Goal: Task Accomplishment & Management: Manage account settings

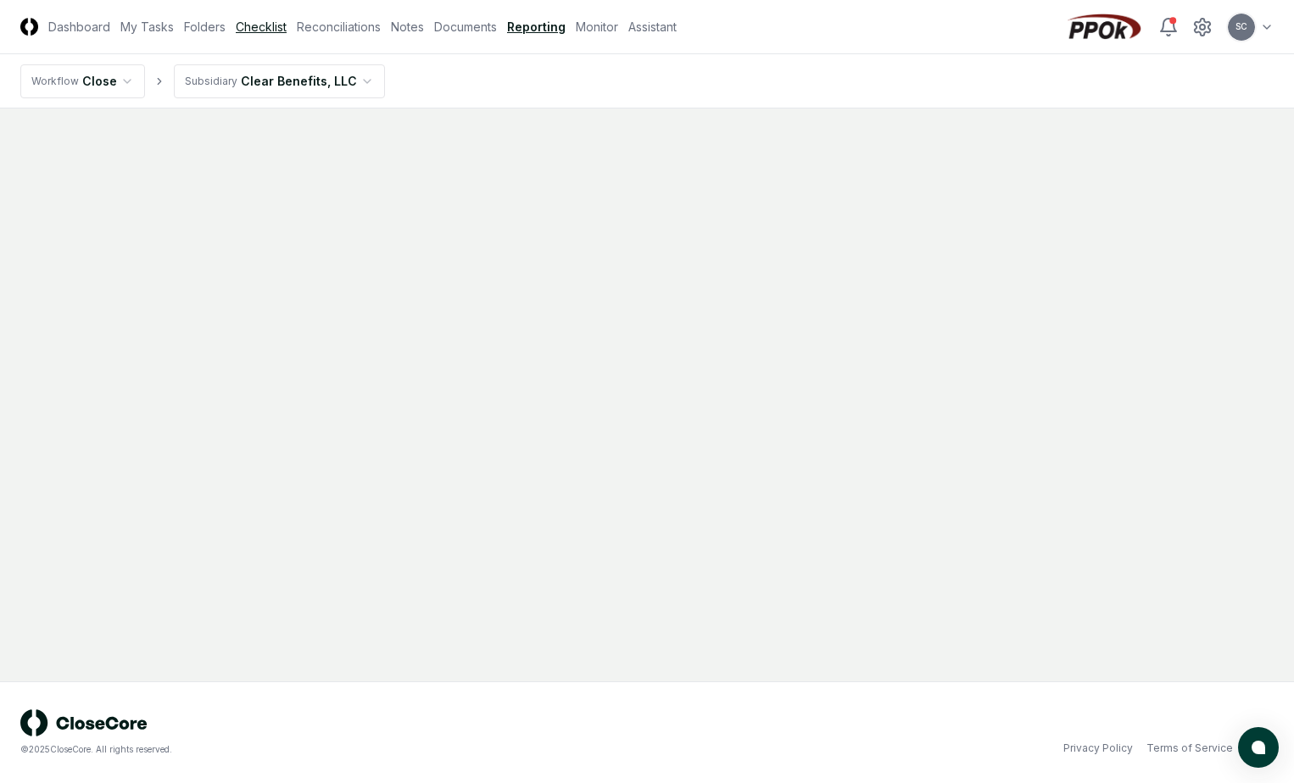
click at [250, 25] on link "Checklist" at bounding box center [261, 27] width 51 height 18
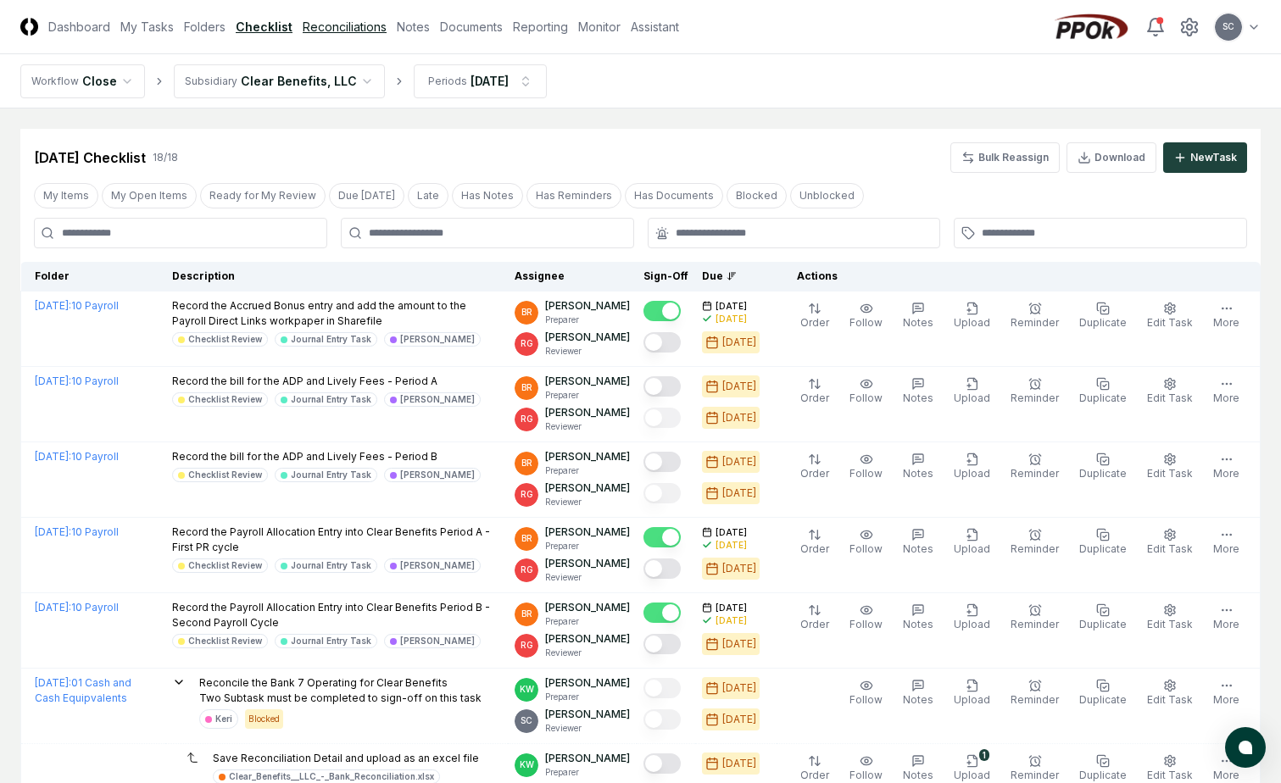
click at [328, 29] on link "Reconciliations" at bounding box center [345, 27] width 84 height 18
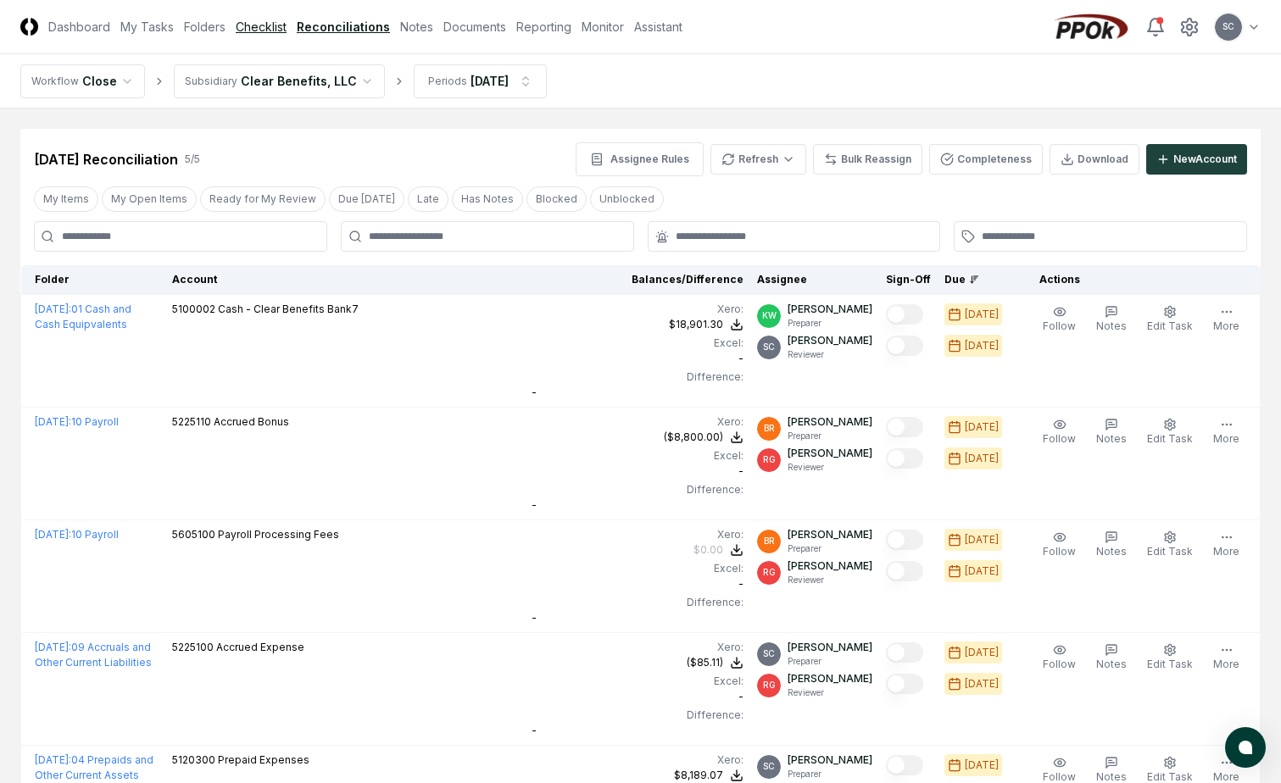
click at [262, 21] on link "Checklist" at bounding box center [261, 27] width 51 height 18
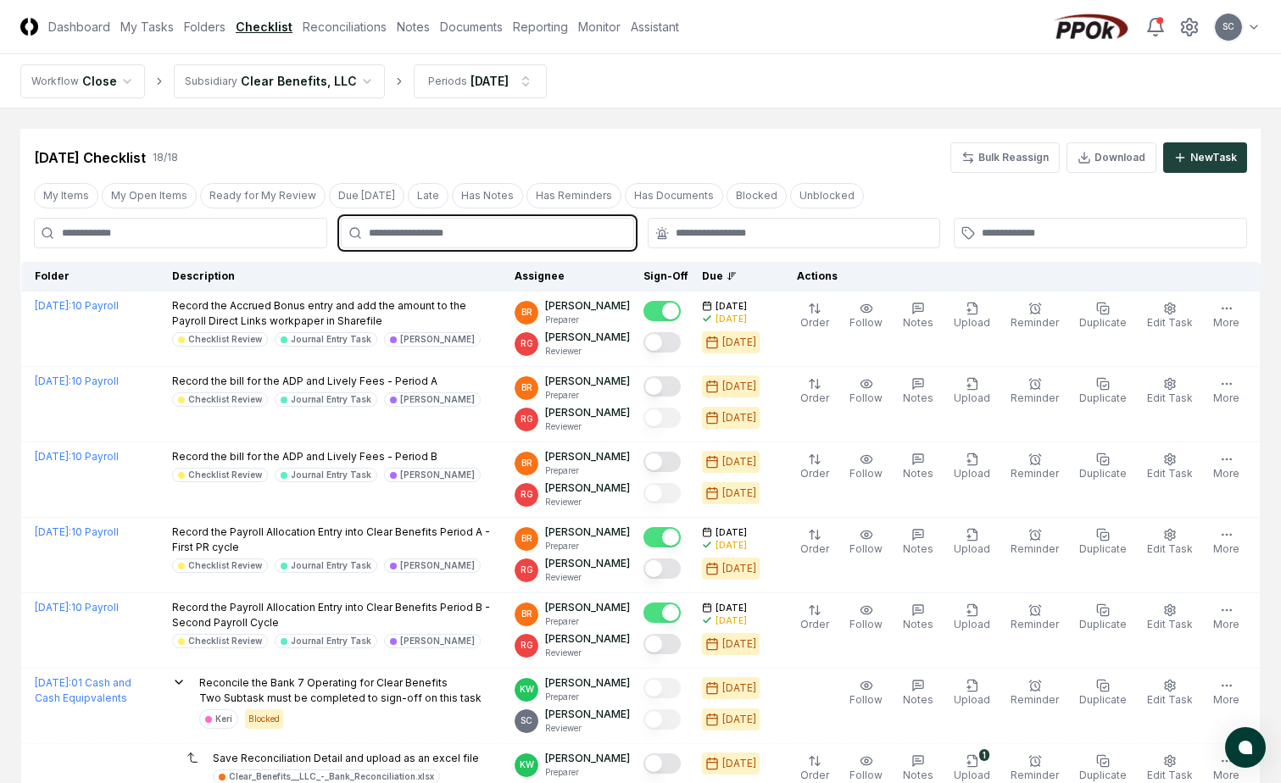
click at [386, 234] on input "text" at bounding box center [496, 233] width 254 height 15
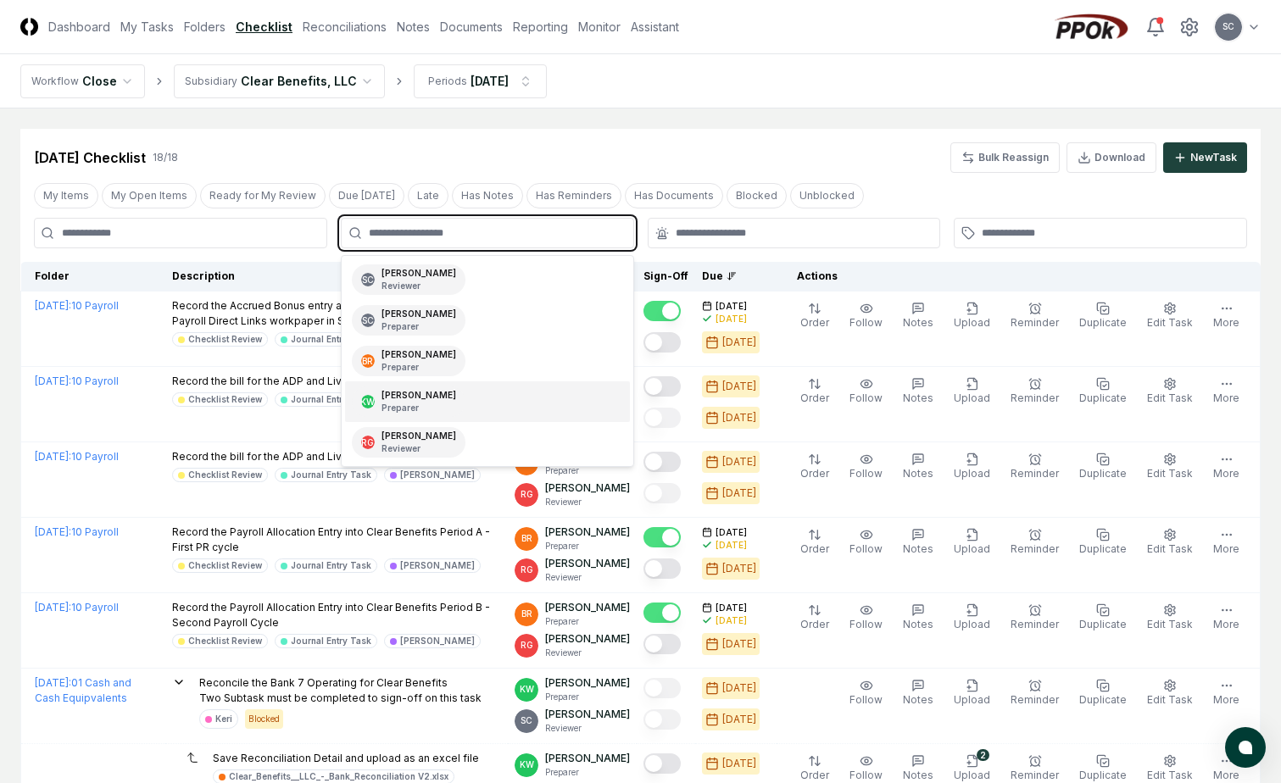
click at [398, 402] on p "Preparer" at bounding box center [419, 408] width 75 height 13
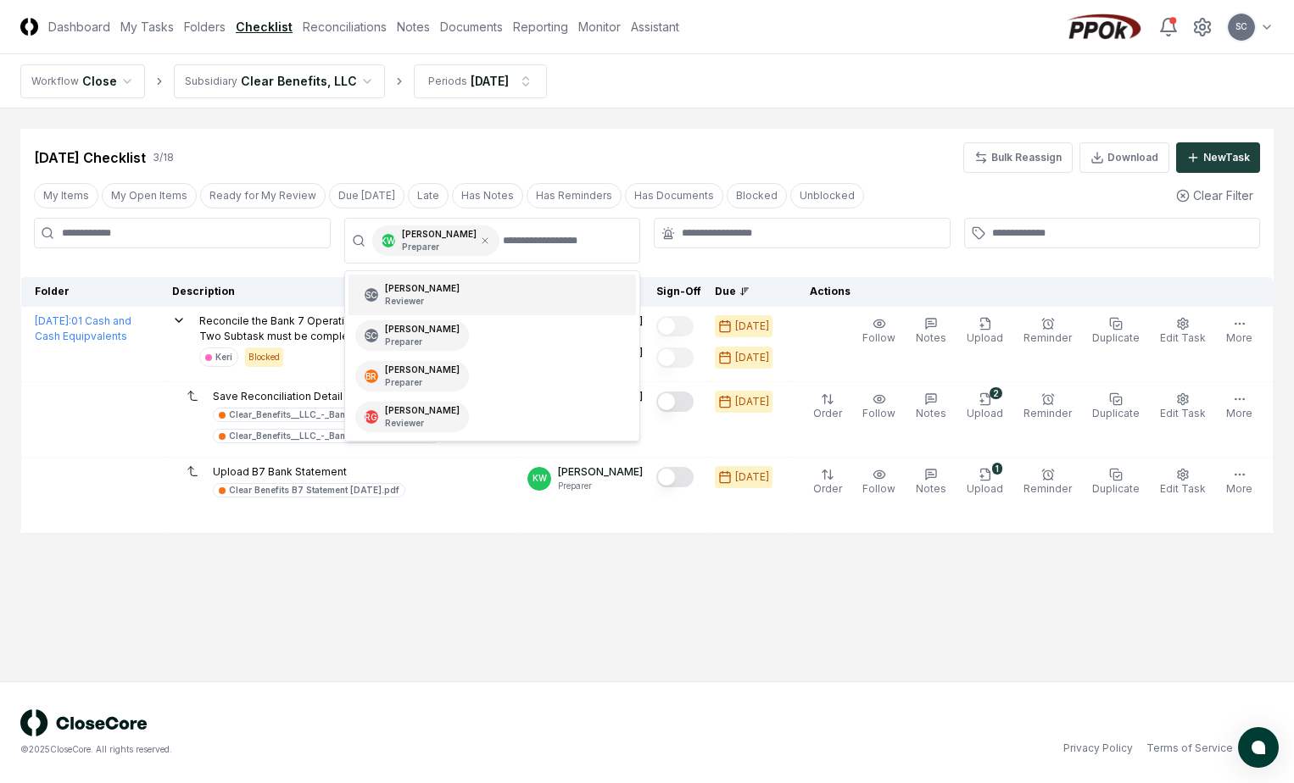
click at [485, 583] on main "Cancel Reassign Aug 2025 Checklist 3 / 18 Bulk Reassign Download New Task My It…" at bounding box center [647, 395] width 1294 height 573
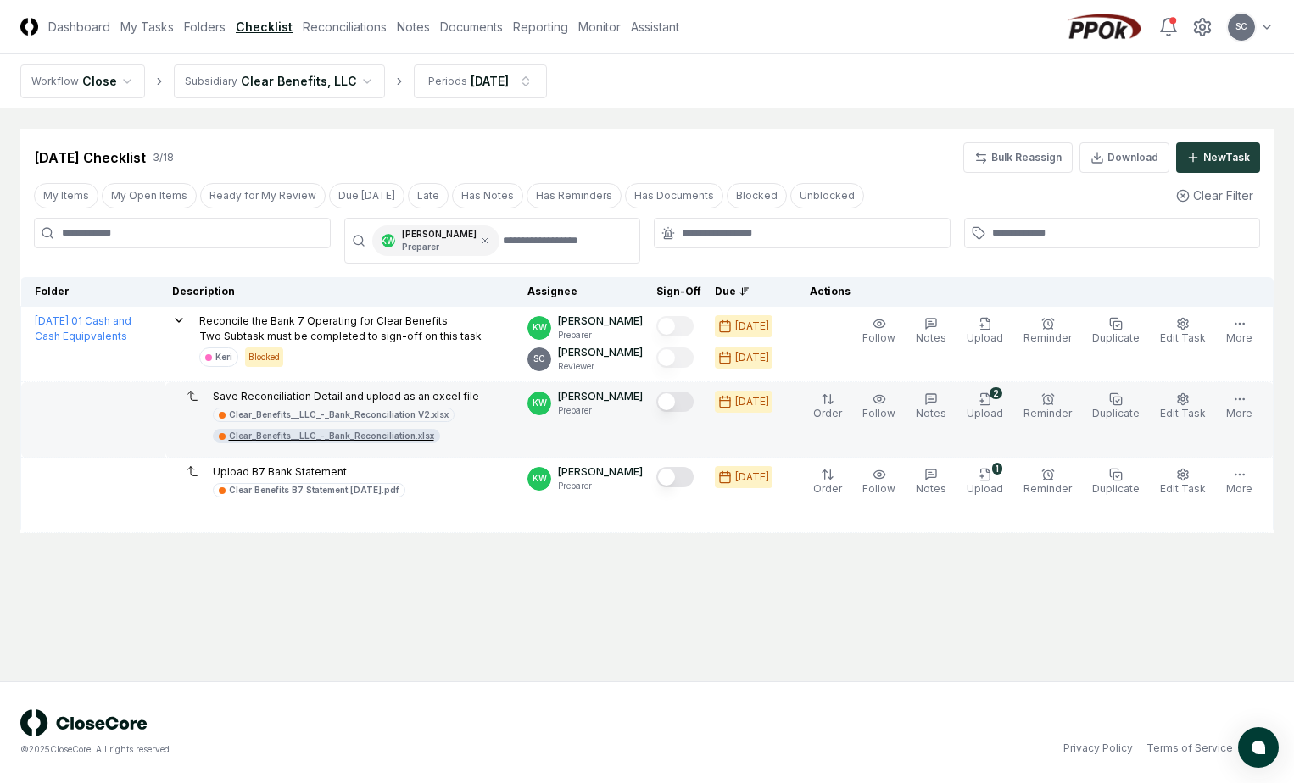
click at [274, 436] on div "Clear_Benefits__LLC_-_Bank_Reconciliation.xlsx" at bounding box center [331, 436] width 205 height 13
click at [1186, 410] on span "Edit Task" at bounding box center [1183, 413] width 46 height 13
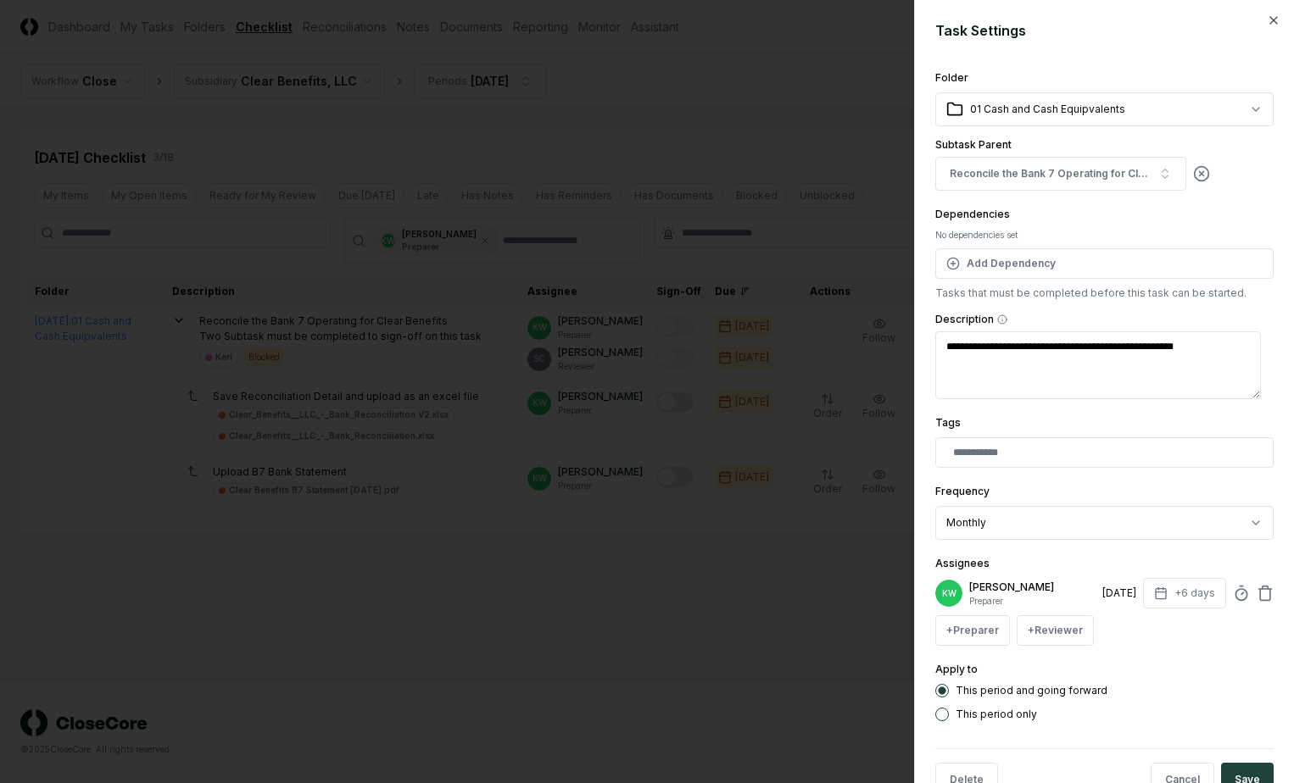
type textarea "*"
click at [730, 73] on div at bounding box center [647, 391] width 1294 height 783
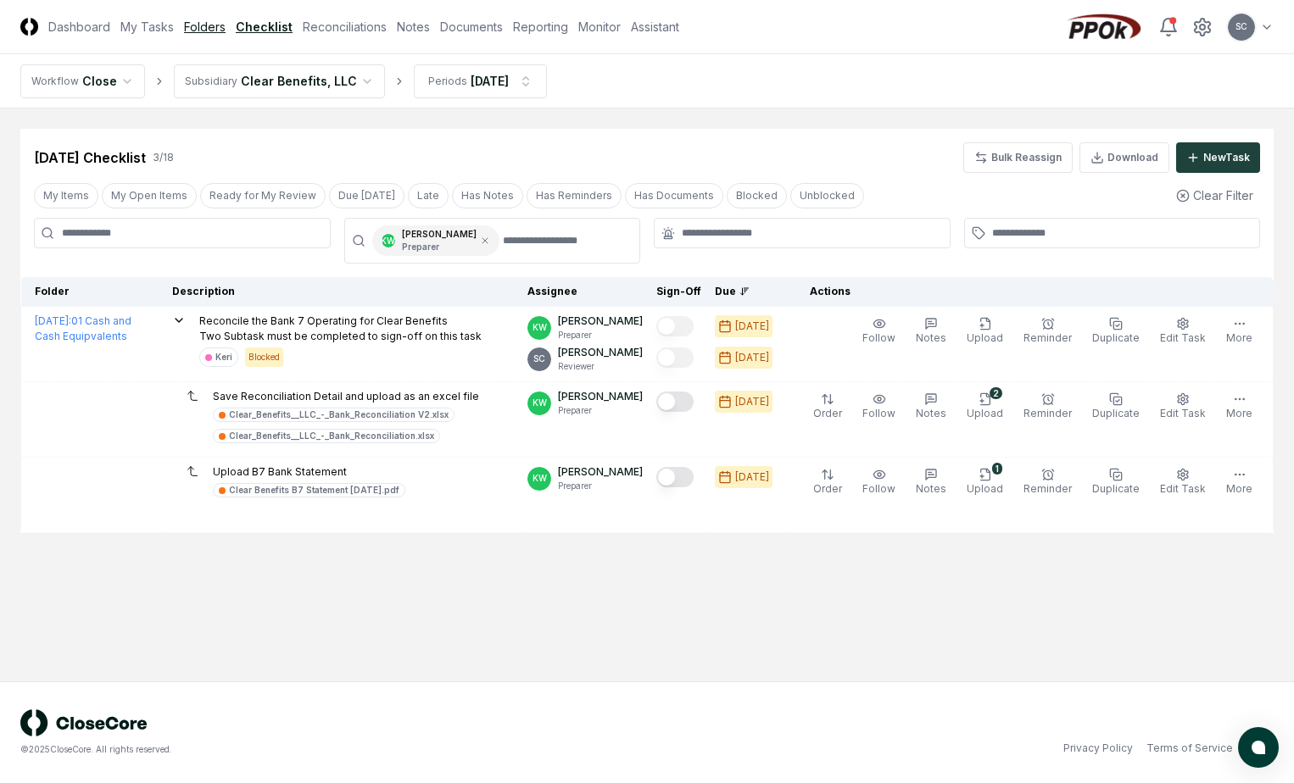
click at [197, 29] on link "Folders" at bounding box center [205, 27] width 42 height 18
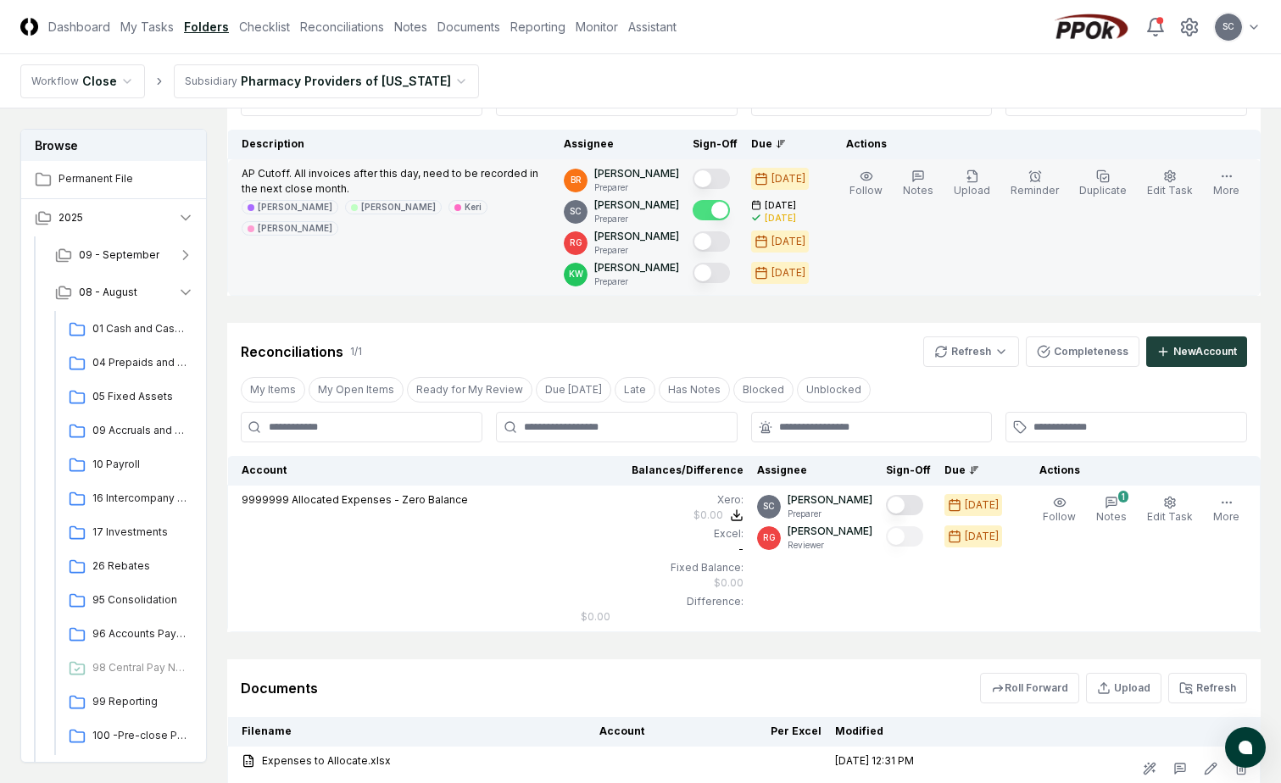
scroll to position [290, 0]
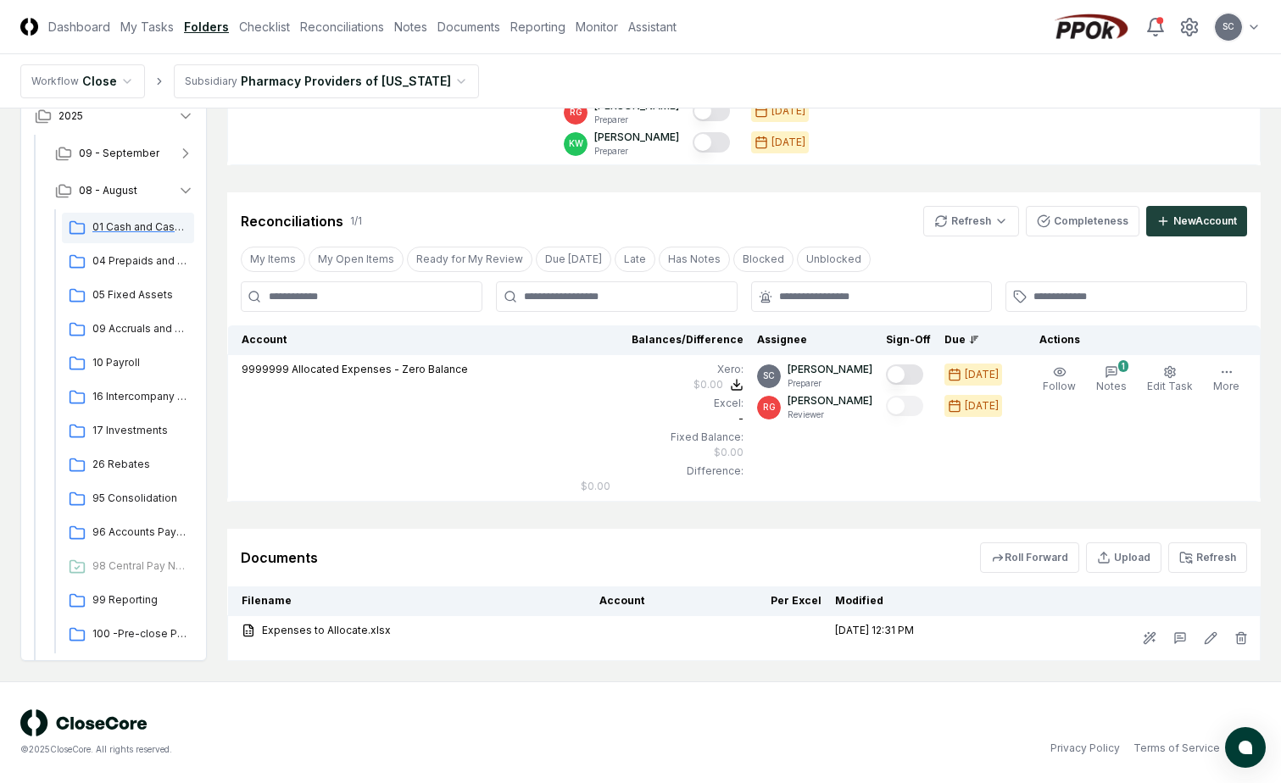
click at [139, 226] on span "01 Cash and Cash Equipvalents" at bounding box center [139, 227] width 95 height 15
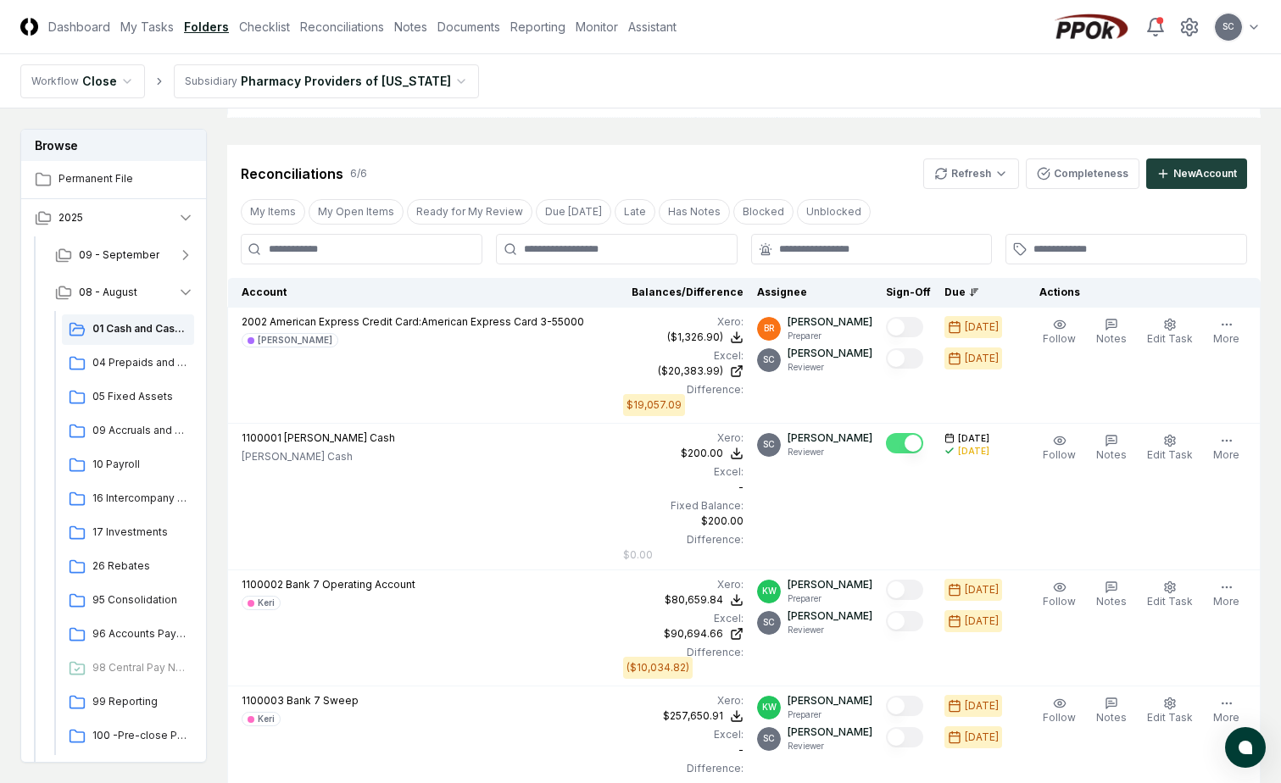
scroll to position [931, 0]
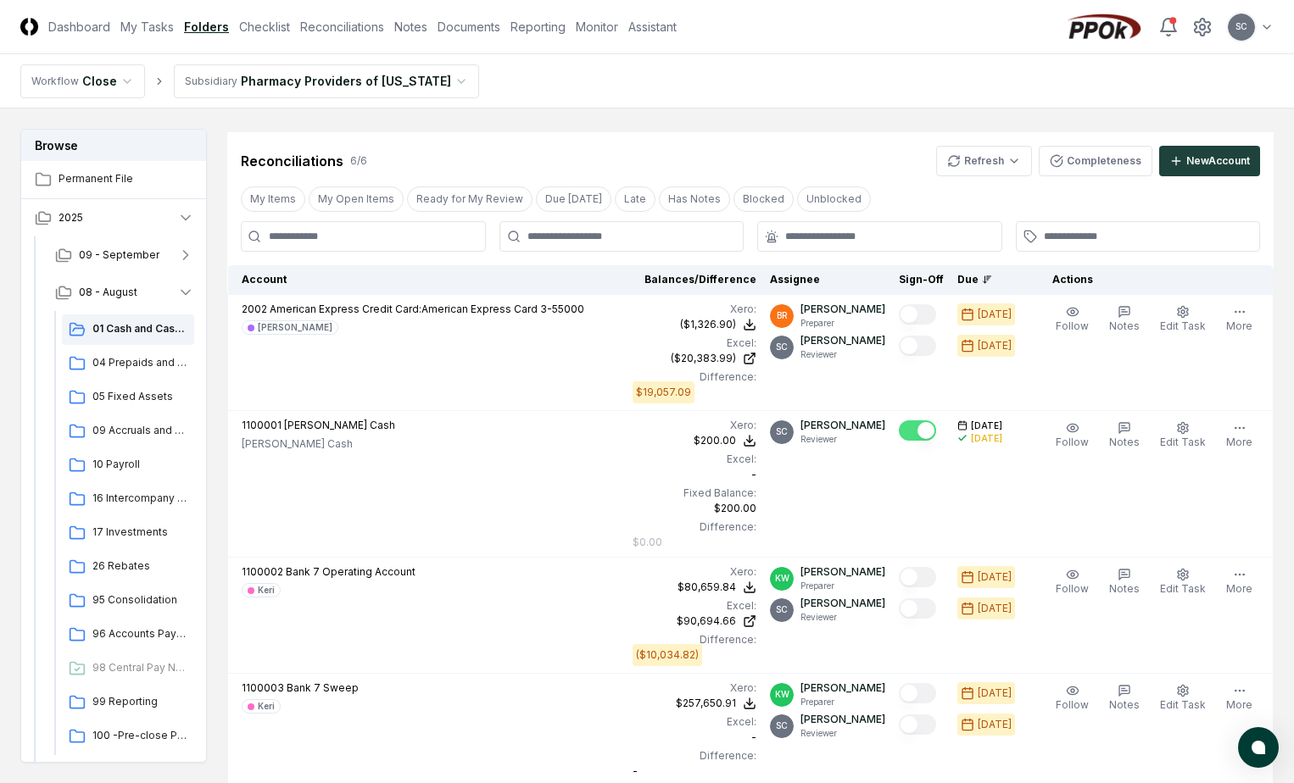
click at [358, 89] on html "CloseCore Dashboard My Tasks Folders Checklist Reconciliations Notes Documents …" at bounding box center [647, 273] width 1294 height 2408
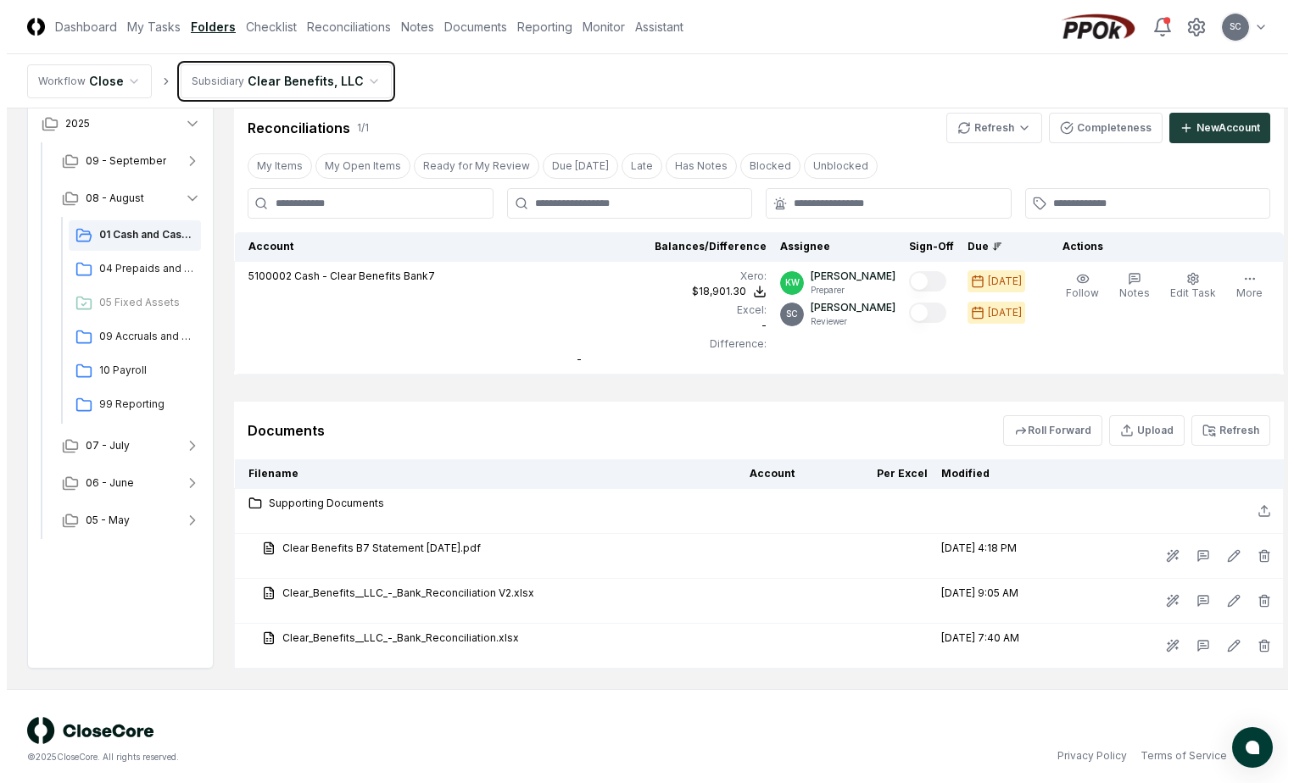
scroll to position [497, 0]
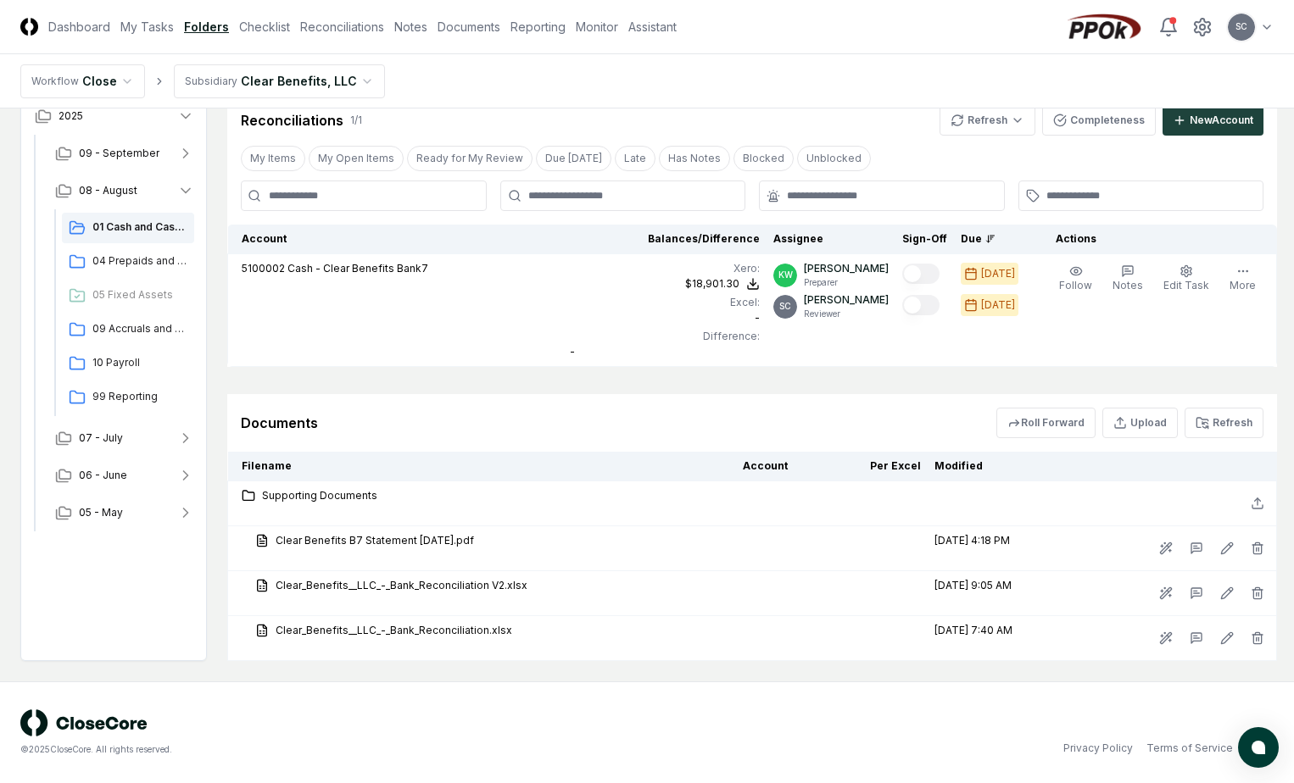
click at [252, 80] on html "CloseCore Dashboard My Tasks Folders Checklist Reconciliations Notes Documents …" at bounding box center [647, 143] width 1294 height 1280
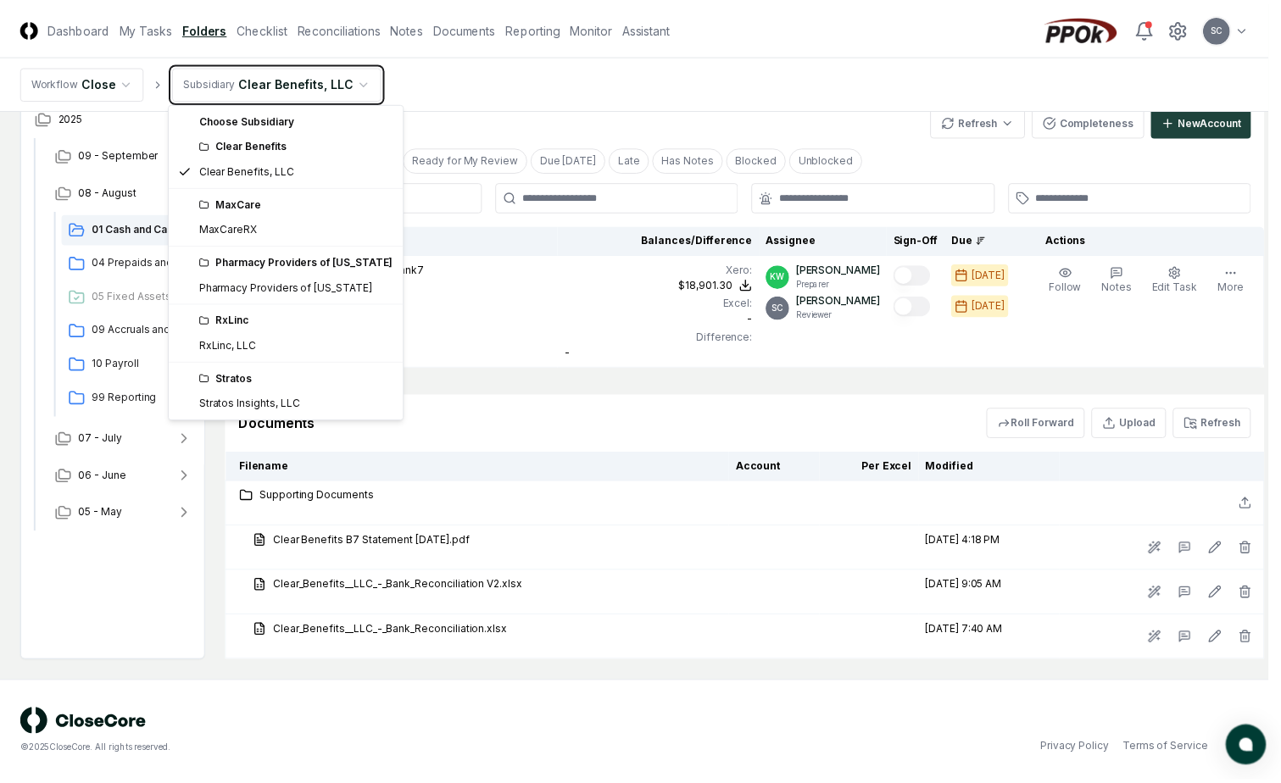
scroll to position [481, 0]
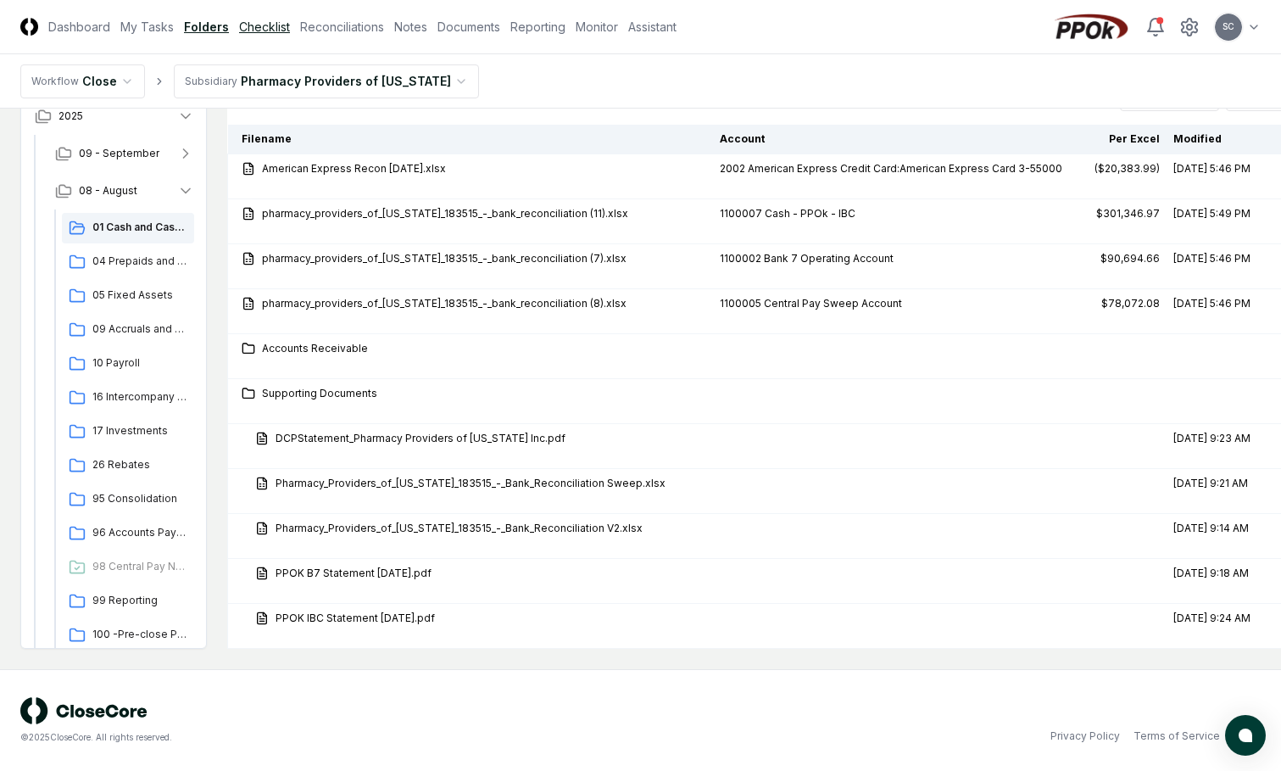
click at [249, 25] on link "Checklist" at bounding box center [264, 27] width 51 height 18
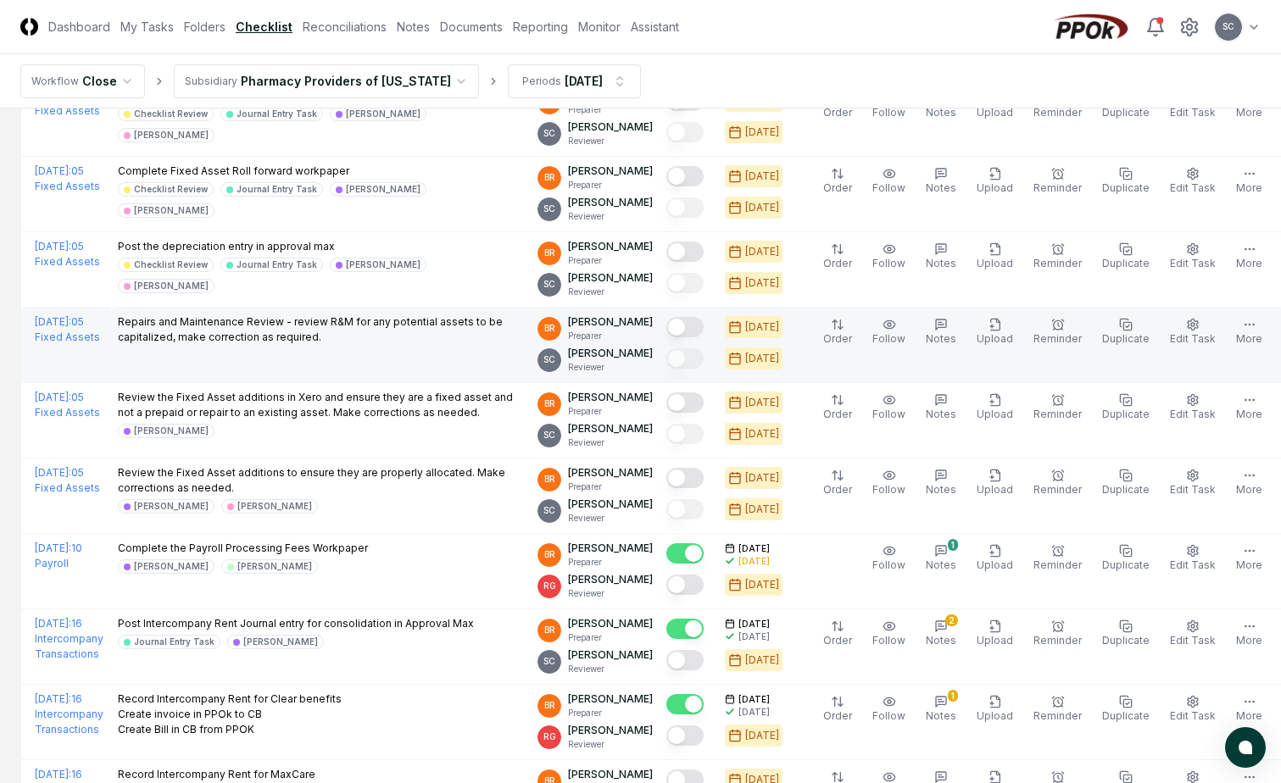
scroll to position [1102, 0]
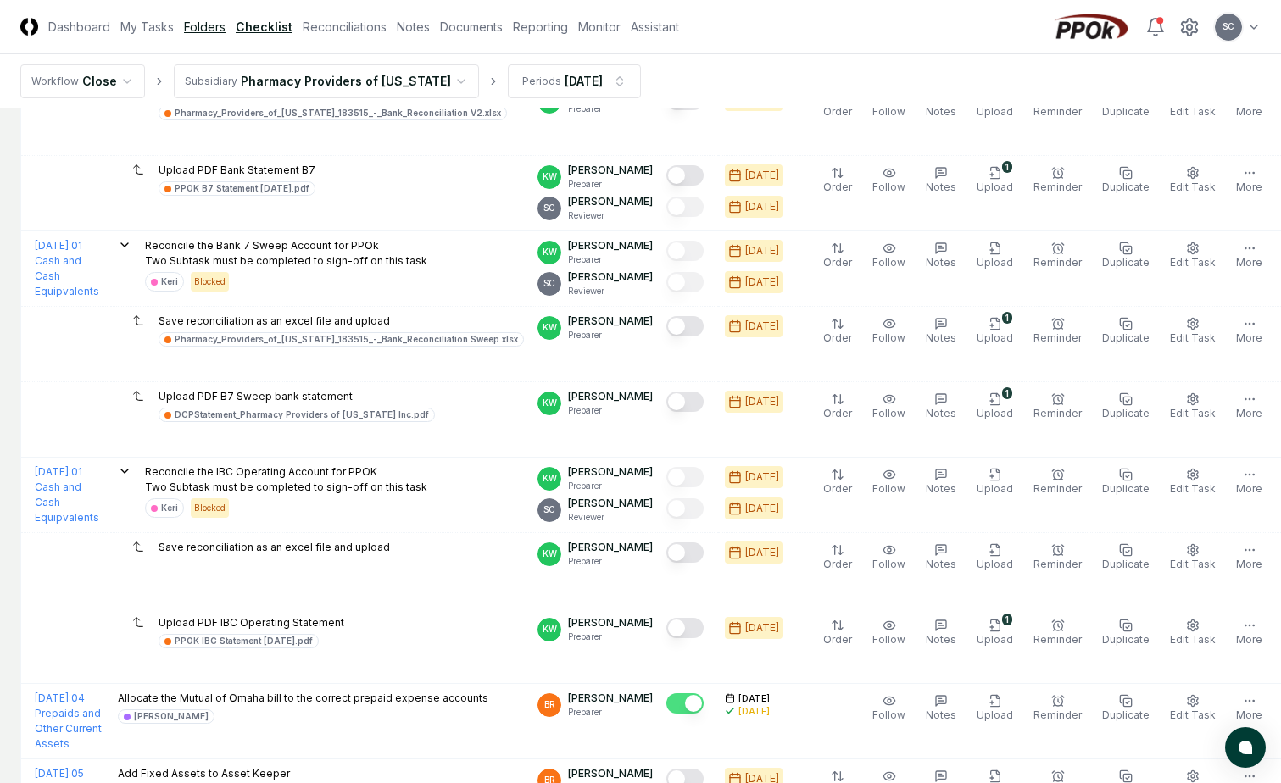
click at [200, 21] on link "Folders" at bounding box center [205, 27] width 42 height 18
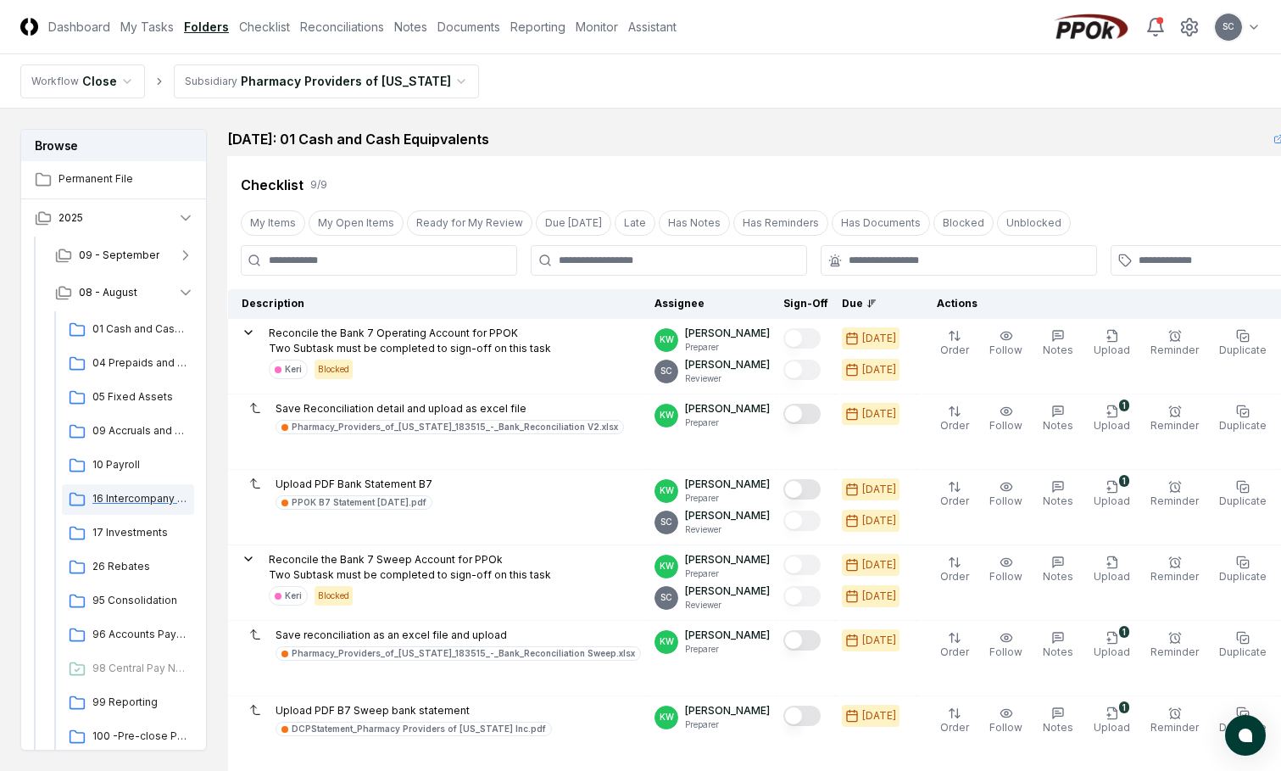
click at [139, 501] on span "16 Intercompany Transactions" at bounding box center [139, 498] width 95 height 15
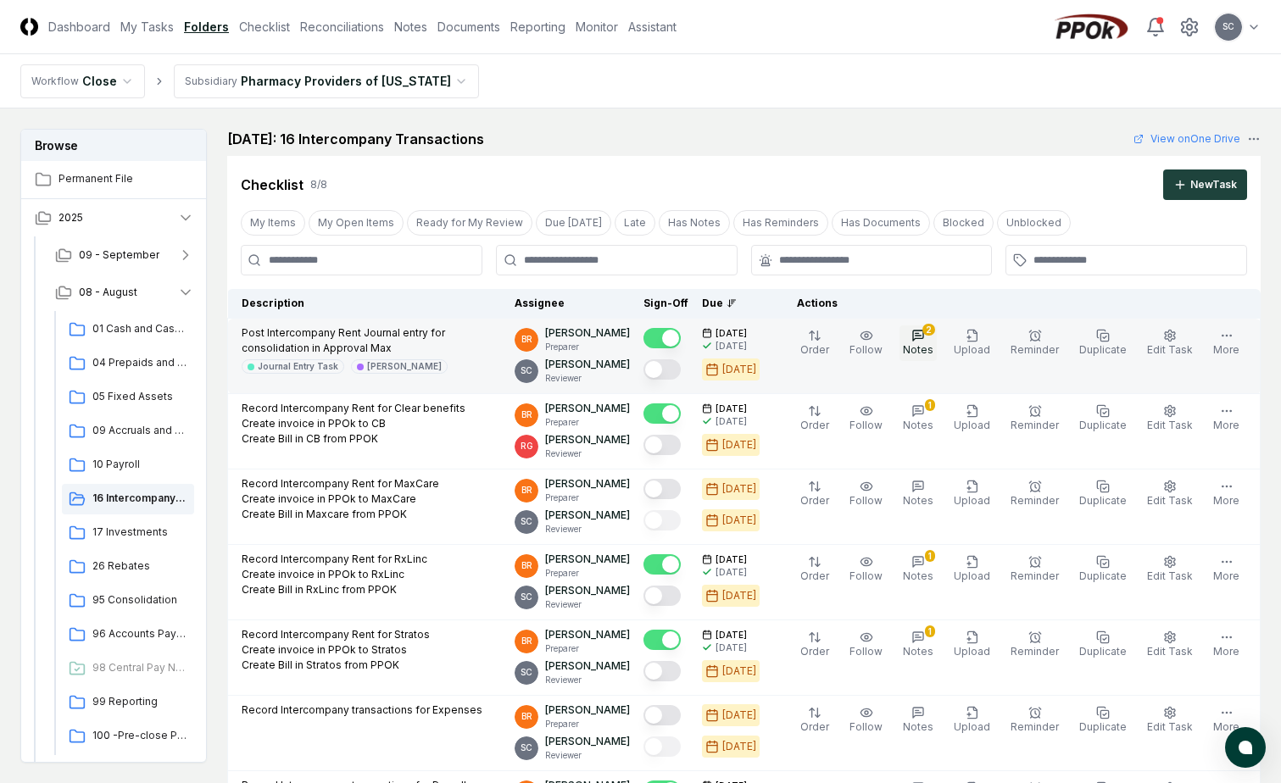
click at [925, 340] on icon "button" at bounding box center [918, 336] width 14 height 14
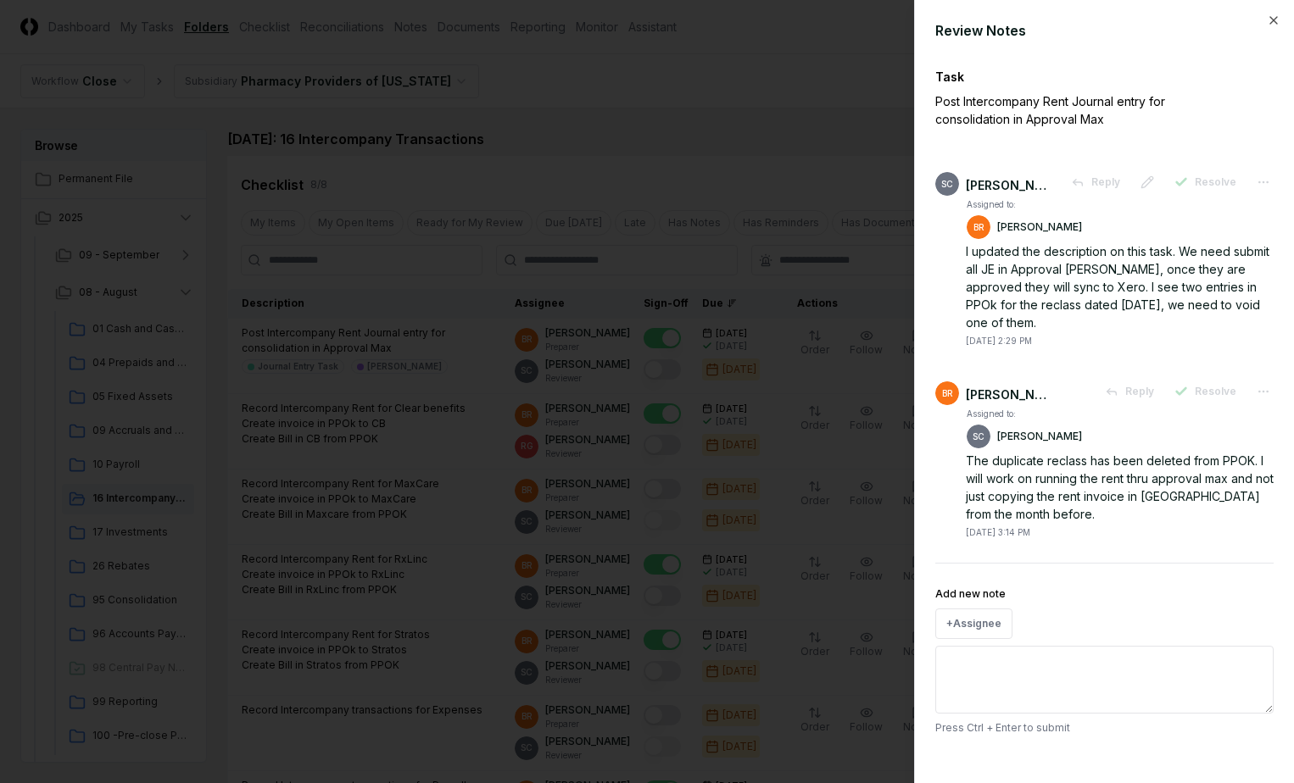
click at [803, 66] on div at bounding box center [647, 391] width 1294 height 783
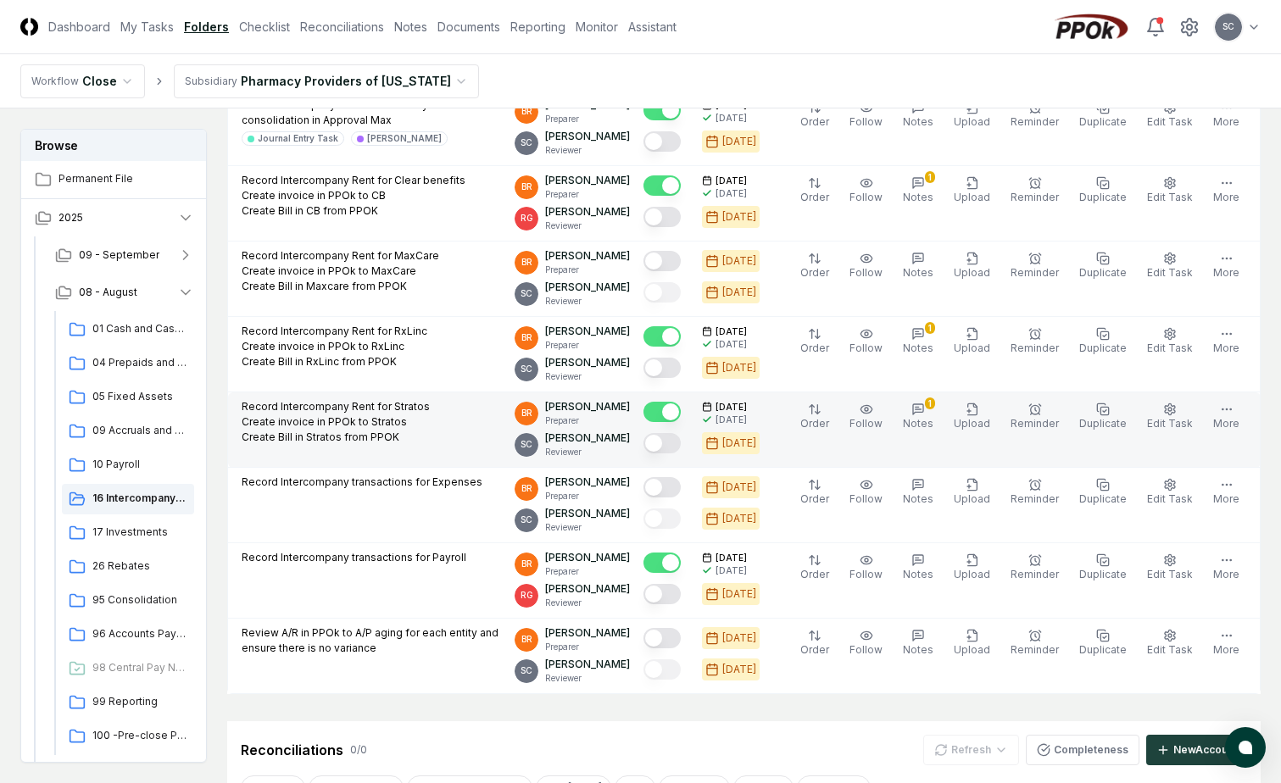
scroll to position [339, 0]
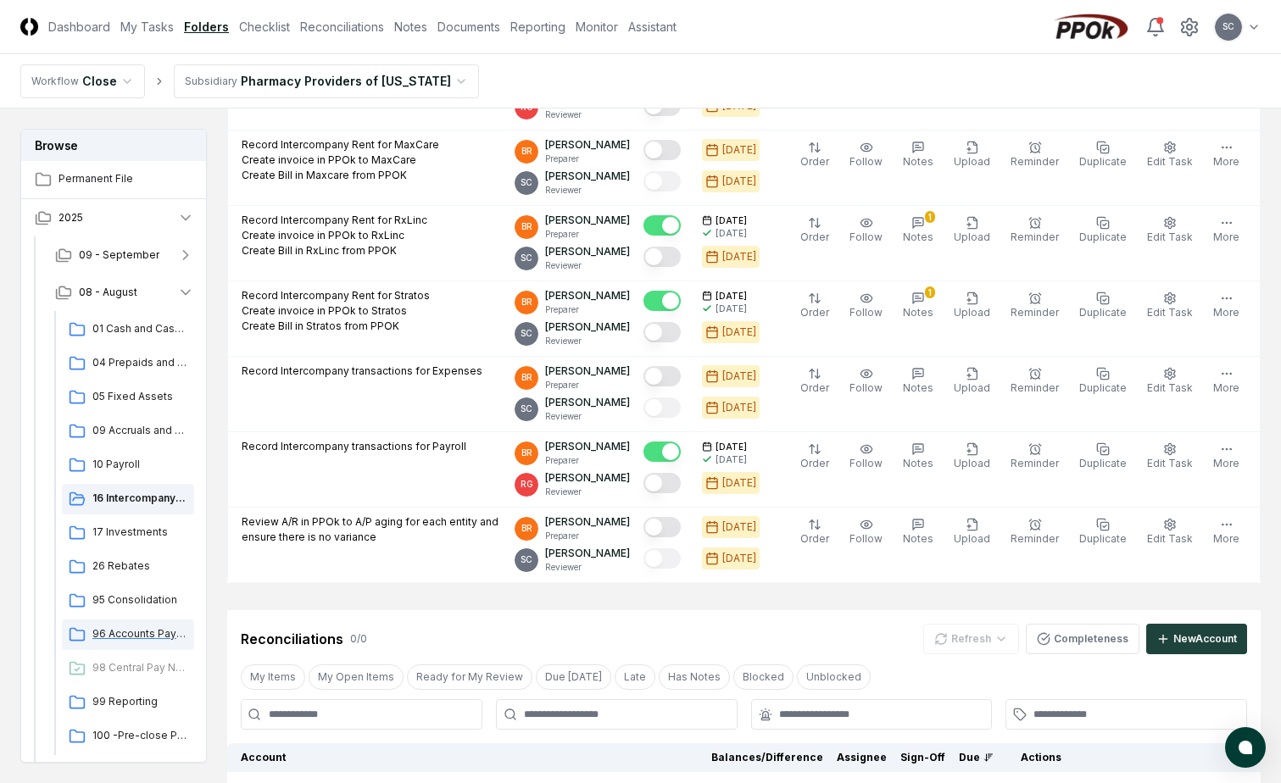
click at [123, 638] on span "96 Accounts Payable" at bounding box center [139, 634] width 95 height 15
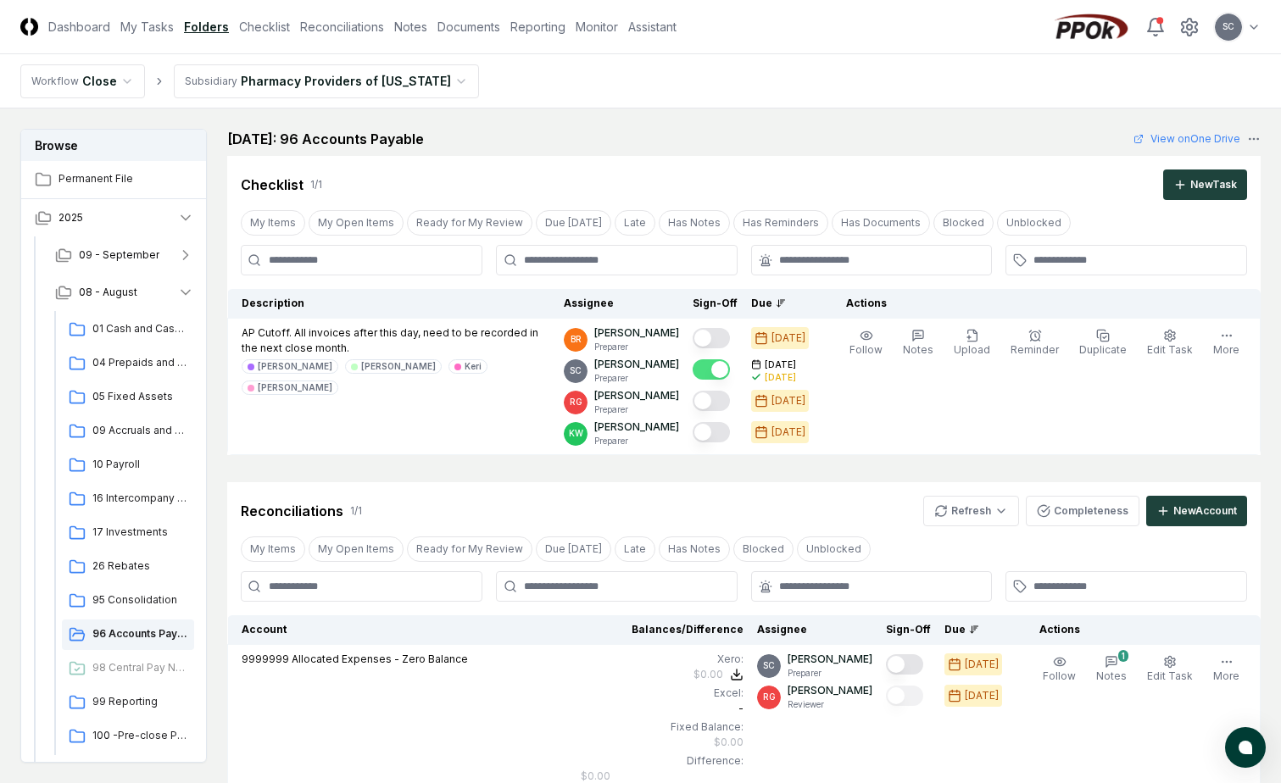
scroll to position [290, 0]
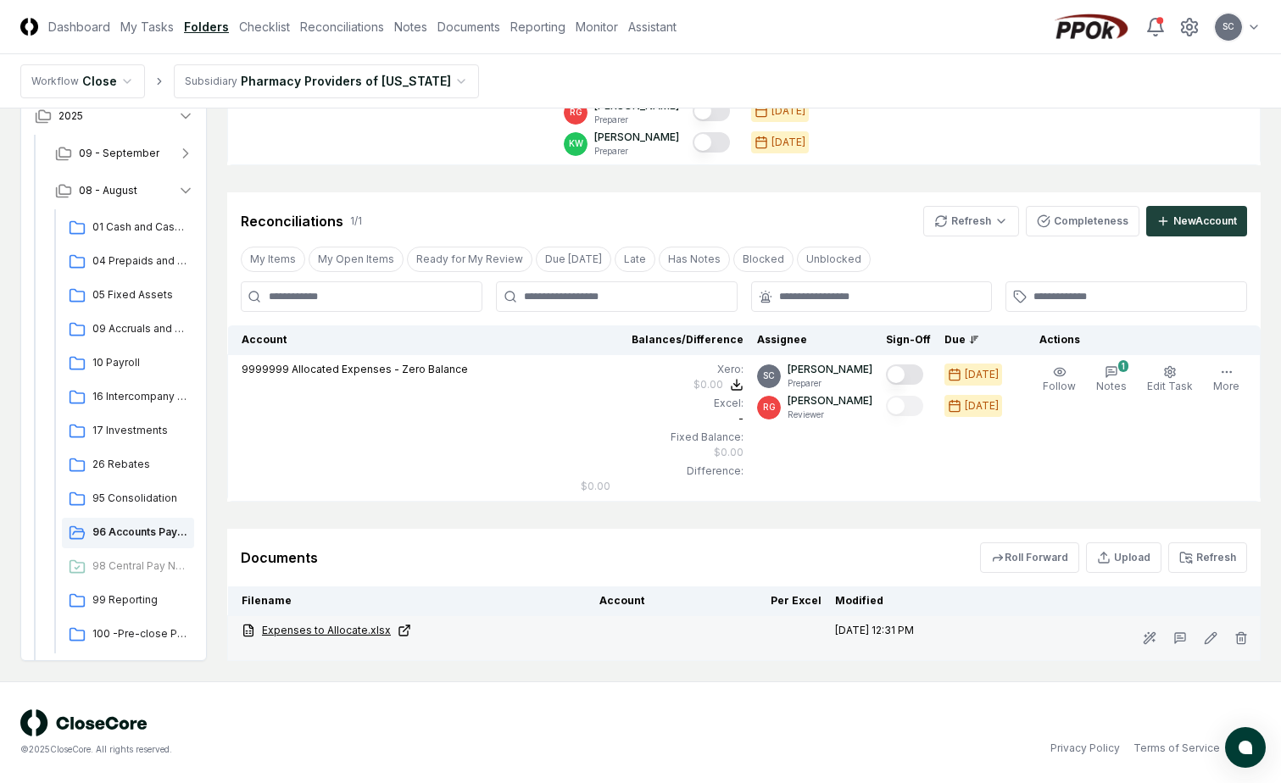
click at [325, 629] on link "Expenses to Allocate.xlsx" at bounding box center [414, 630] width 344 height 15
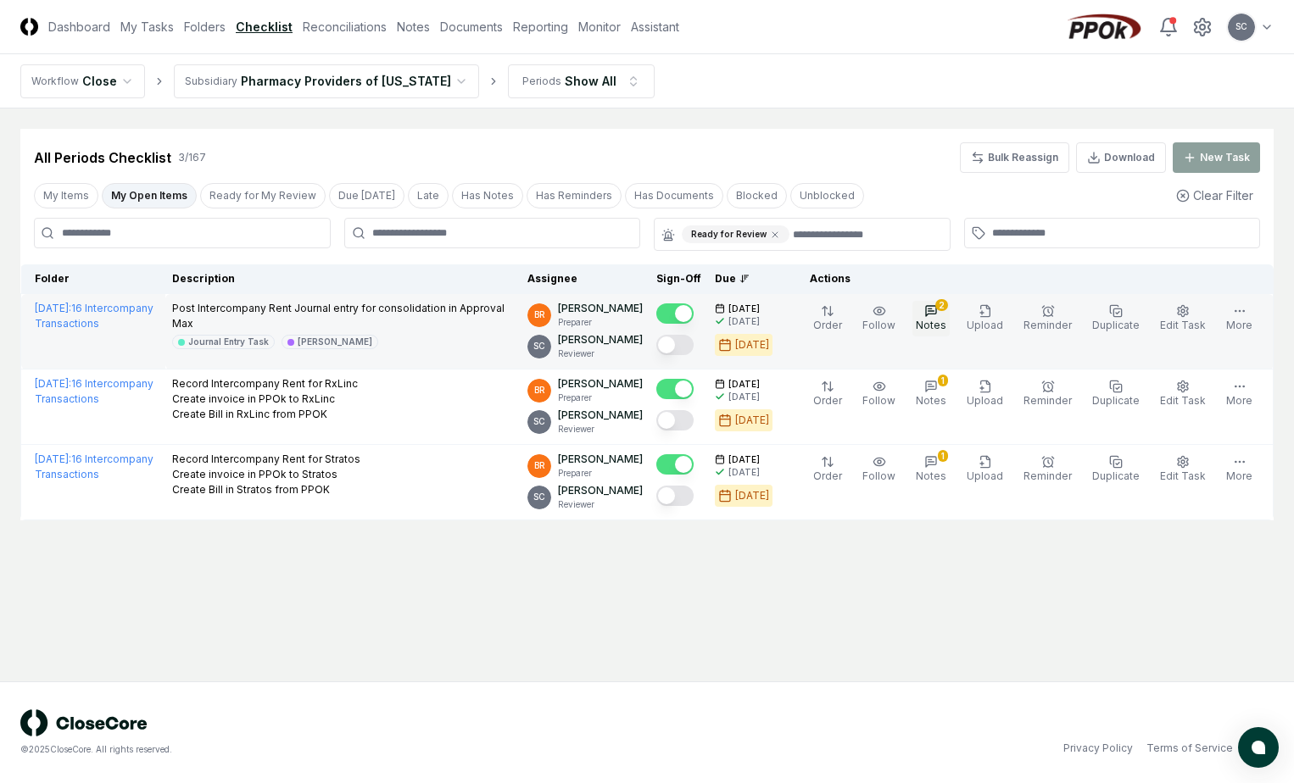
click at [950, 314] on button "2 Notes" at bounding box center [930, 319] width 37 height 36
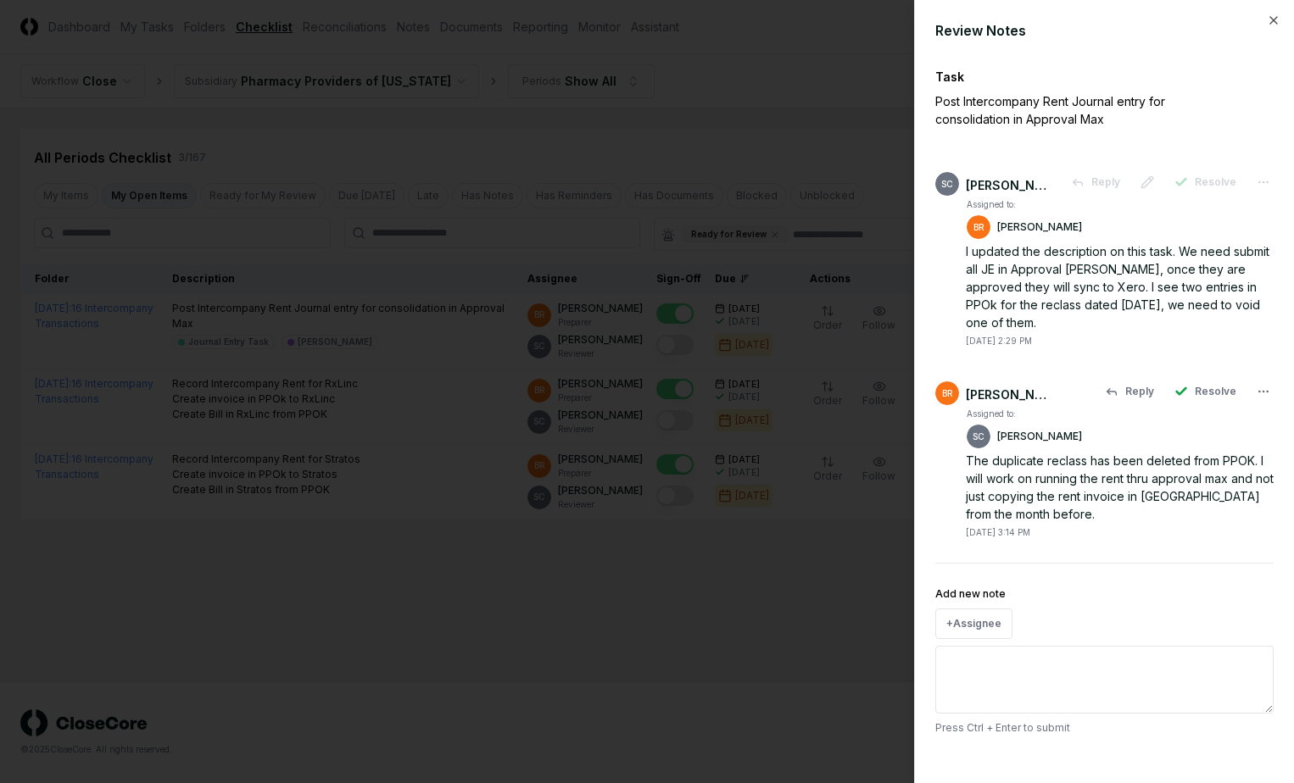
click at [1176, 531] on div "[DATE] 3:14 PM" at bounding box center [1120, 531] width 308 height 16
click at [1276, 19] on icon "button" at bounding box center [1274, 21] width 14 height 14
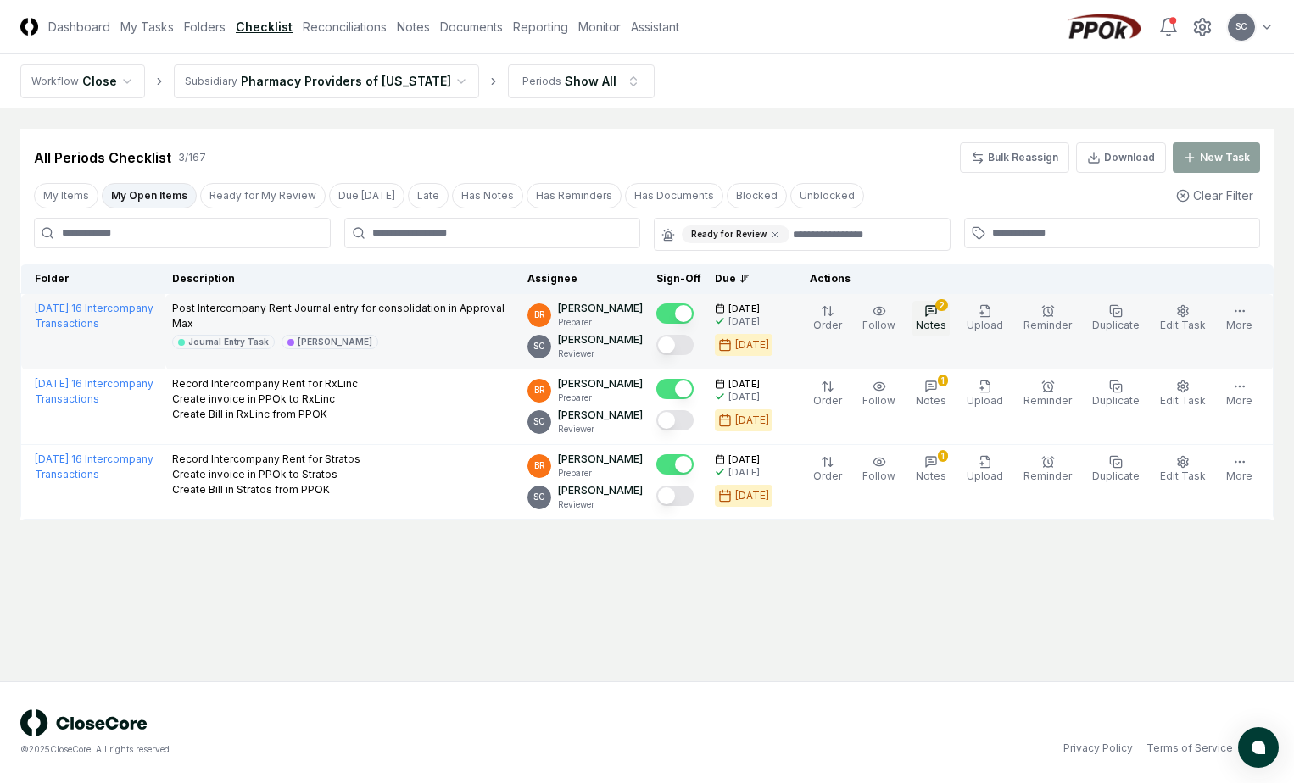
click at [946, 326] on span "Notes" at bounding box center [931, 325] width 31 height 13
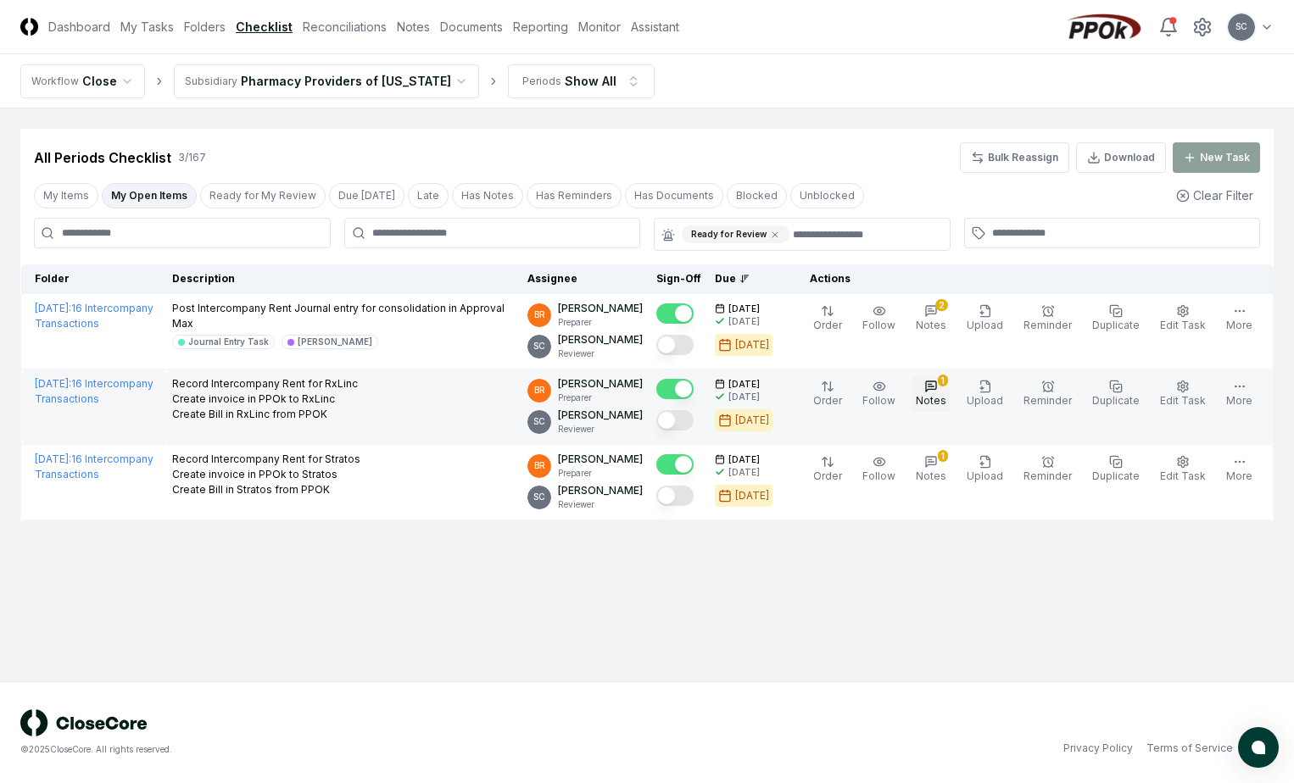
click at [946, 396] on span "Notes" at bounding box center [931, 400] width 31 height 13
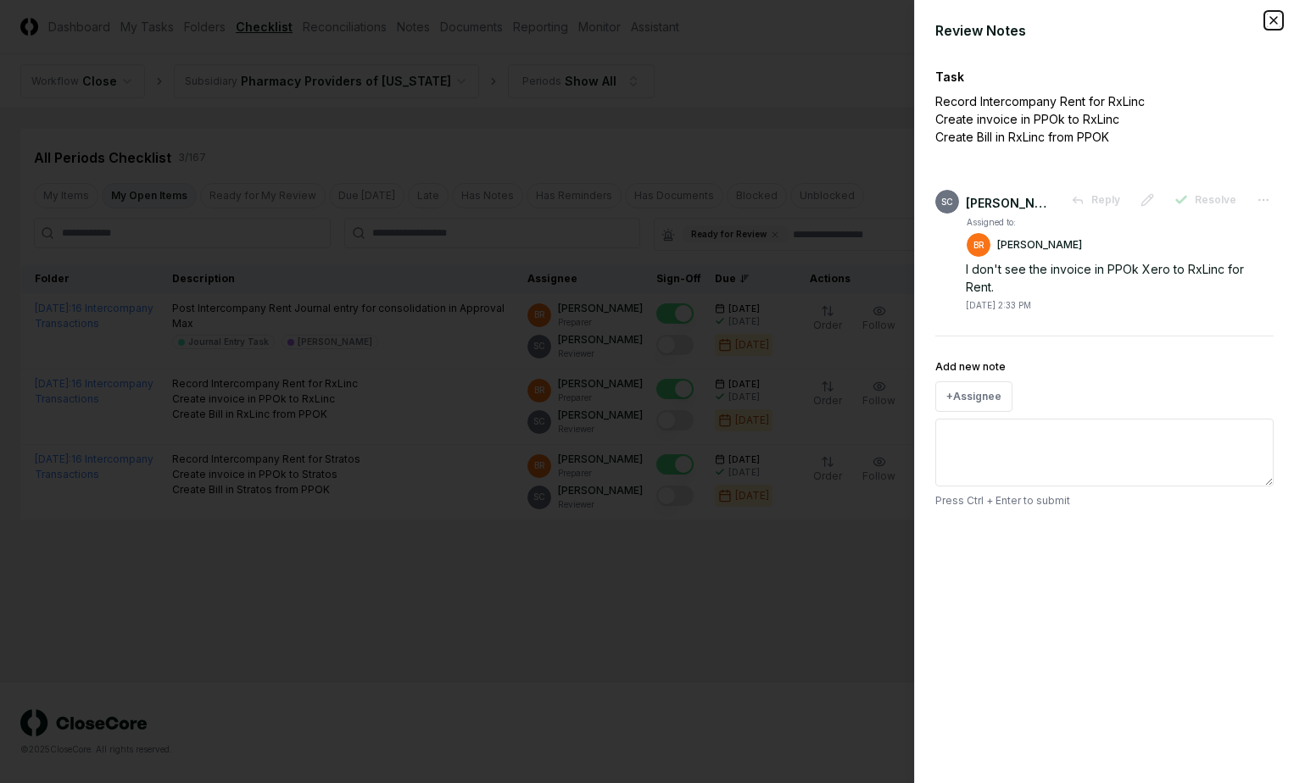
click at [1273, 19] on icon "button" at bounding box center [1274, 21] width 14 height 14
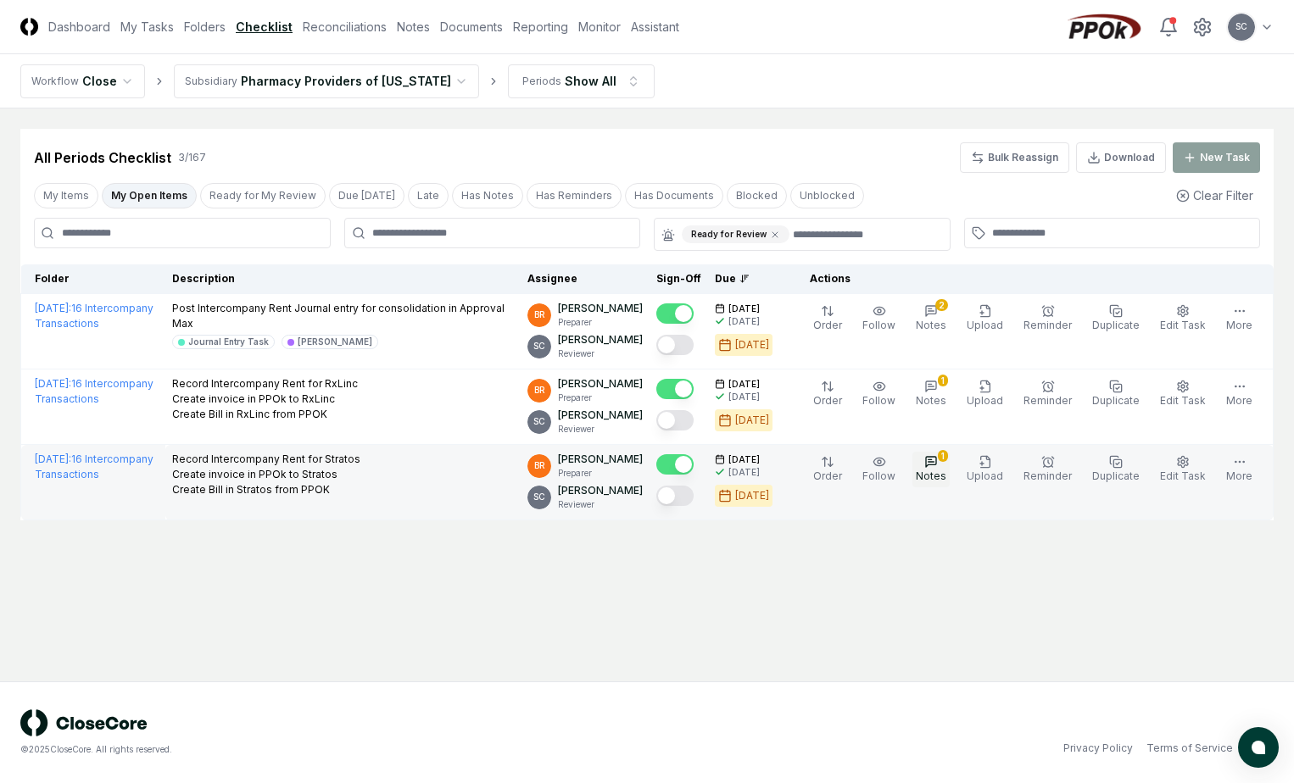
click at [938, 466] on icon "button" at bounding box center [931, 462] width 14 height 14
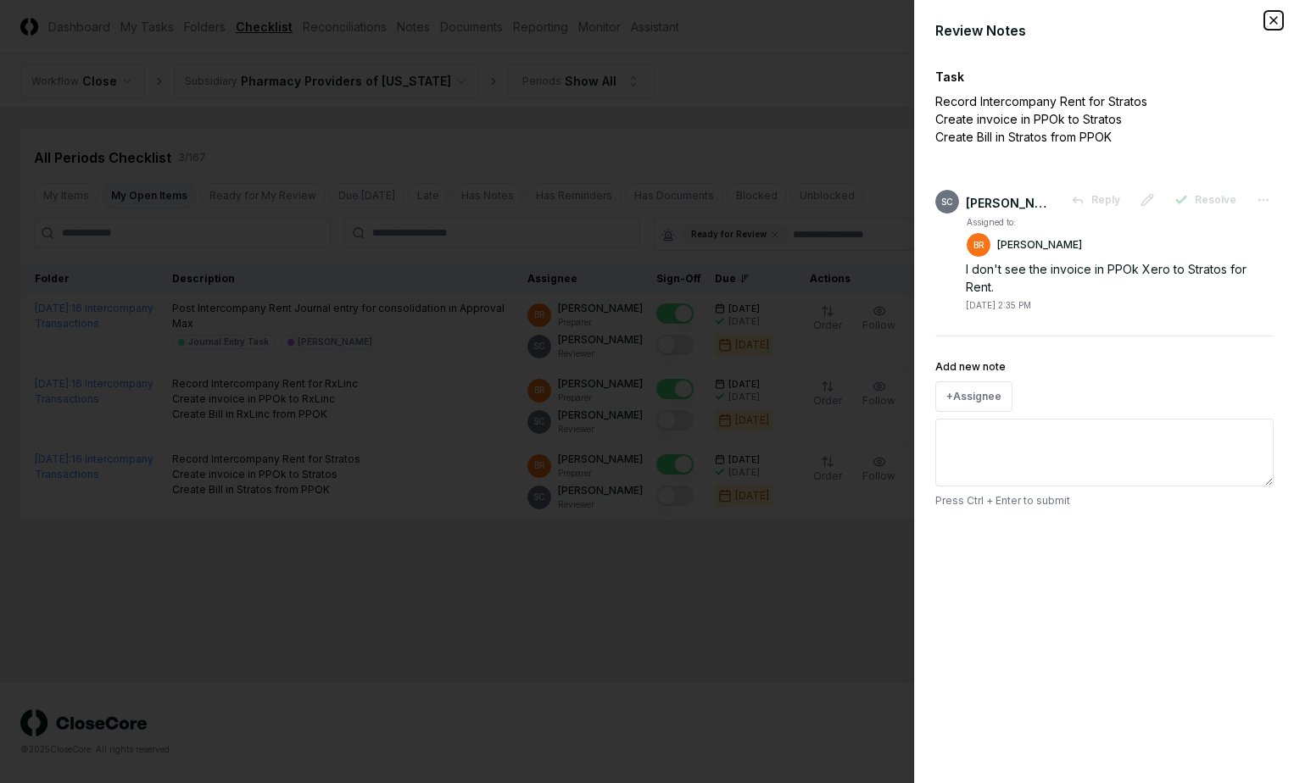
click at [1270, 17] on icon "button" at bounding box center [1273, 20] width 7 height 7
